Goal: Find specific page/section: Find specific page/section

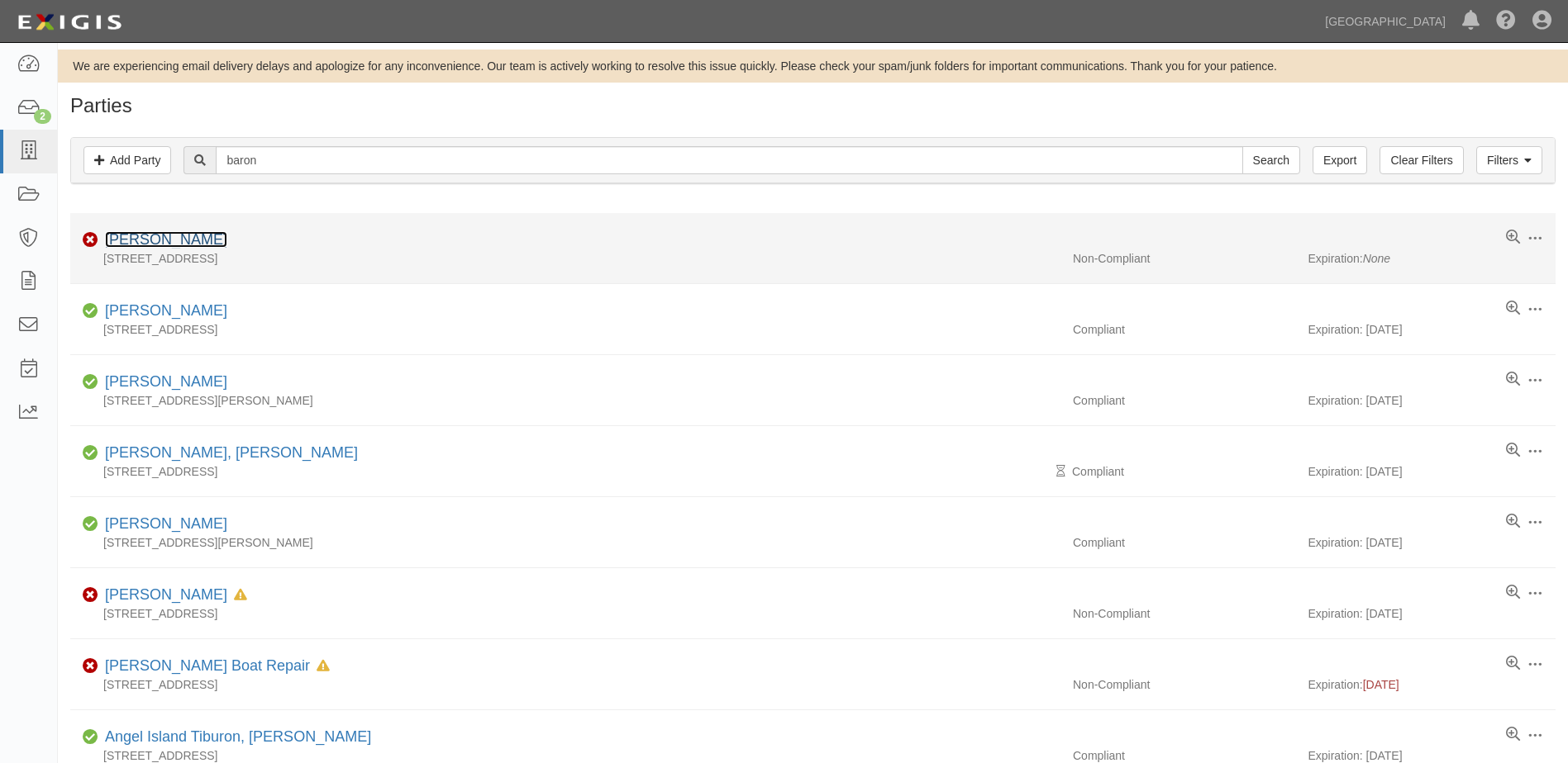
click at [154, 237] on link "[PERSON_NAME]" at bounding box center [165, 239] width 122 height 16
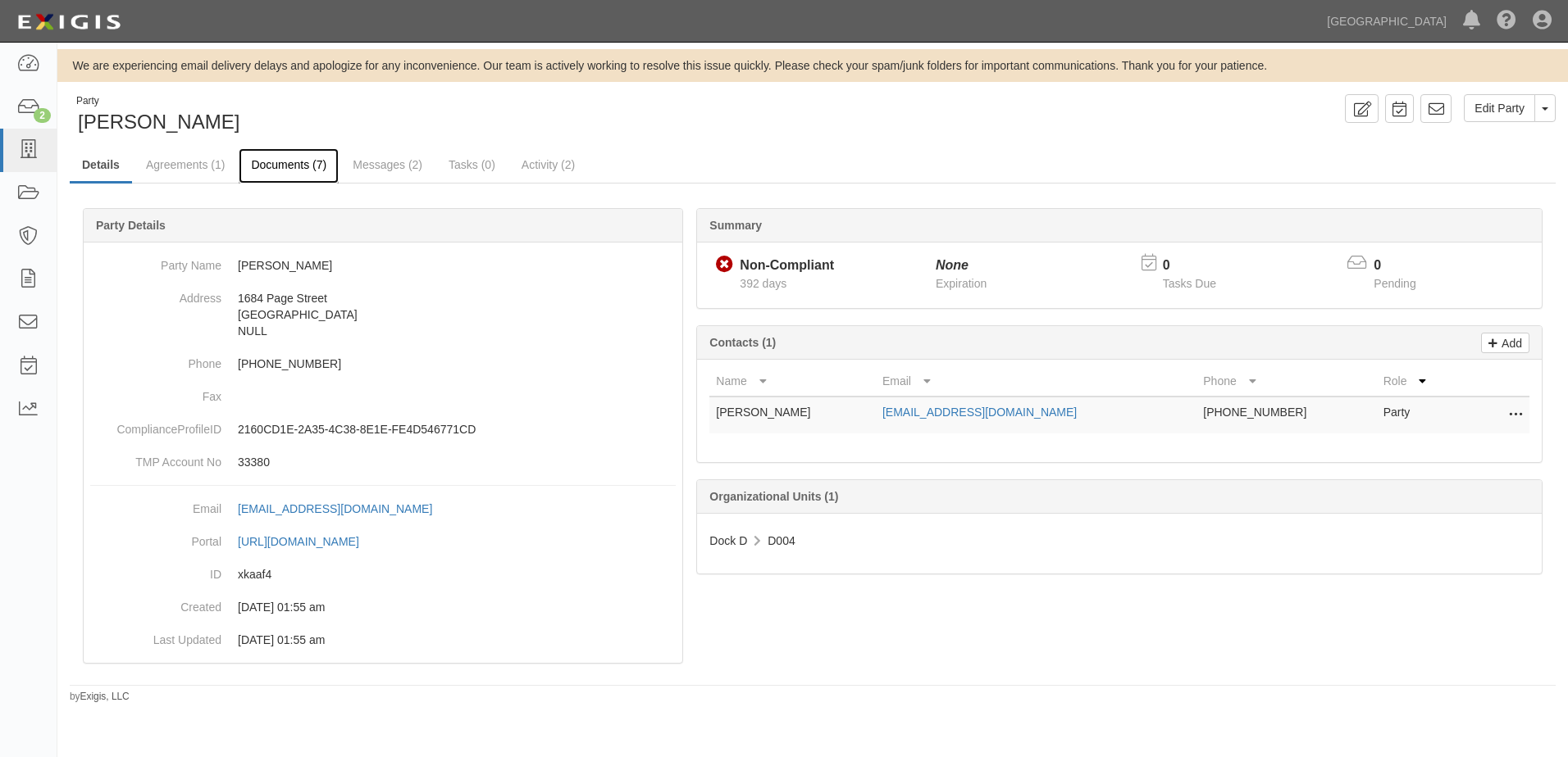
click at [280, 169] on link "Documents (7)" at bounding box center [289, 166] width 100 height 36
